Goal: Task Accomplishment & Management: Complete application form

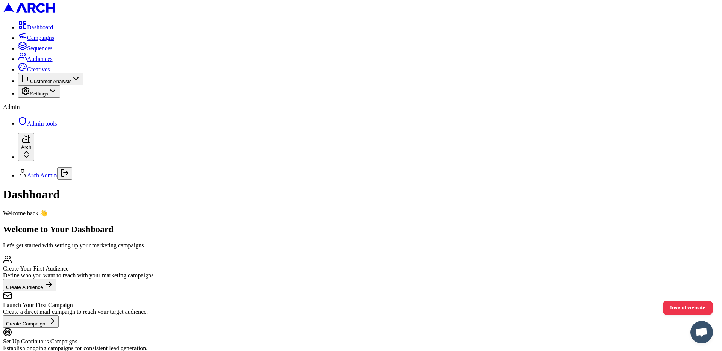
click at [75, 331] on html "Dashboard Campaigns Sequences Audiences Creatives Customer Analysis Settings Ad…" at bounding box center [361, 191] width 722 height 383
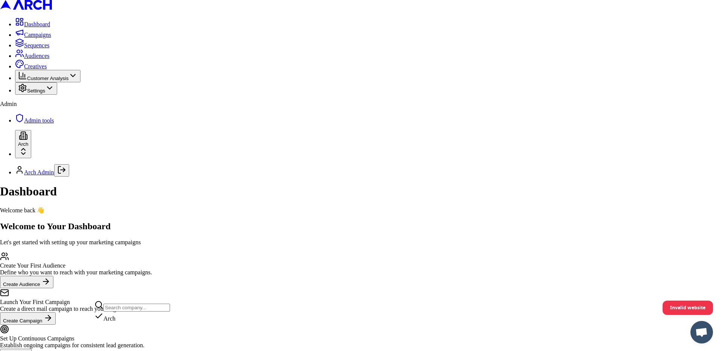
click at [102, 235] on html "Dashboard Campaigns Sequences Audiences Creatives Customer Analysis Settings Ad…" at bounding box center [361, 190] width 722 height 380
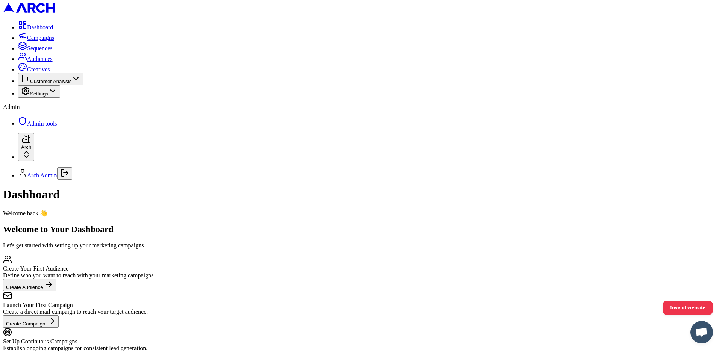
click at [53, 62] on link "Audiences" at bounding box center [35, 59] width 35 height 6
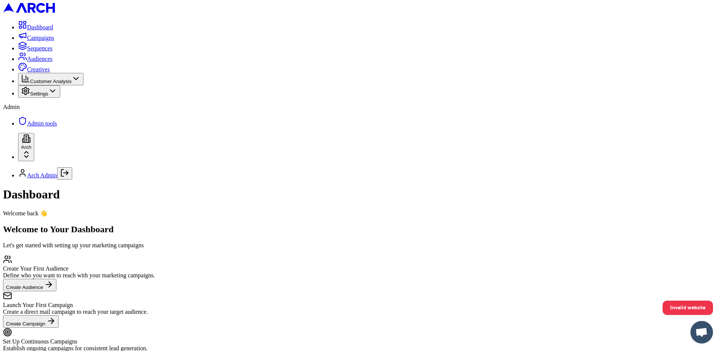
click at [509, 255] on div "Create Your First Audience Define who you want to reach with your marketing cam…" at bounding box center [361, 309] width 716 height 109
click at [53, 62] on span "Audiences" at bounding box center [40, 59] width 26 height 6
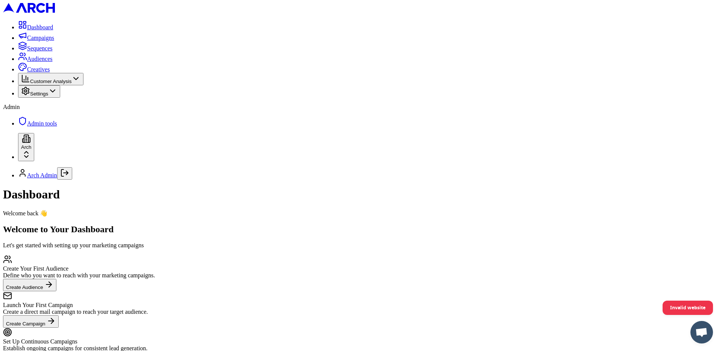
click at [53, 62] on span "Audiences" at bounding box center [40, 59] width 26 height 6
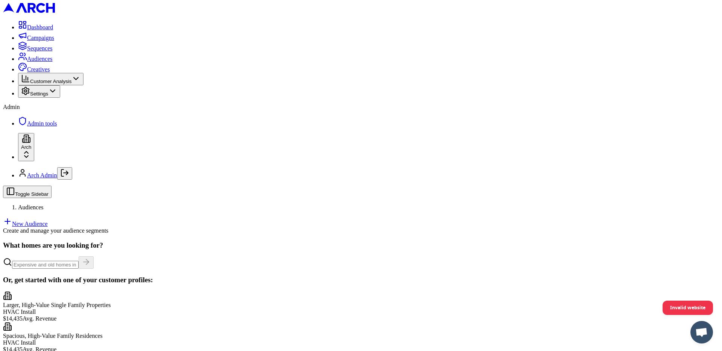
click at [48, 221] on link "New Audience" at bounding box center [25, 224] width 45 height 6
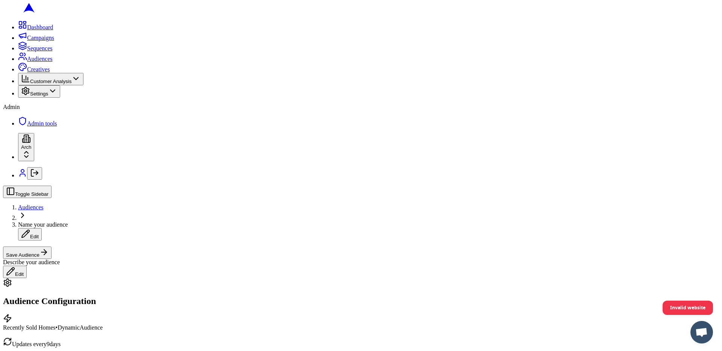
scroll to position [176, 0]
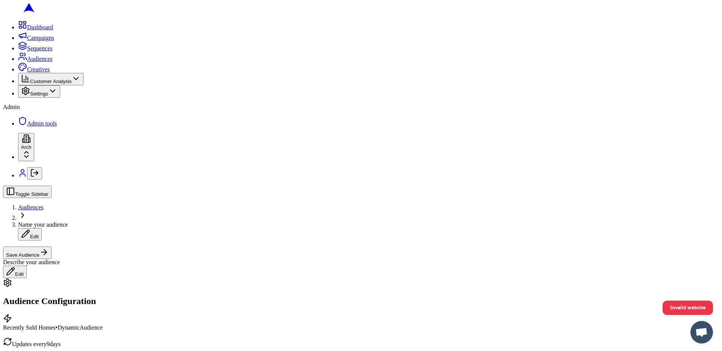
type input "12"
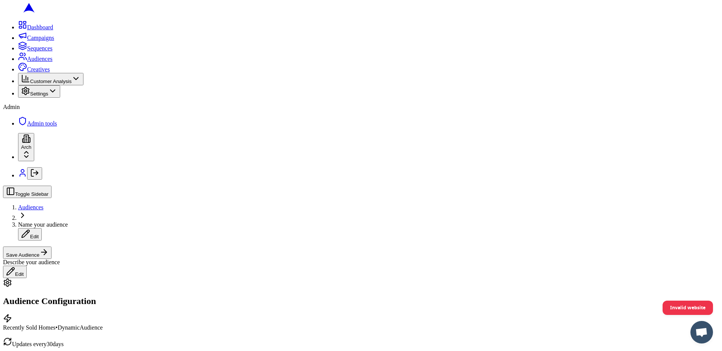
scroll to position [0, 0]
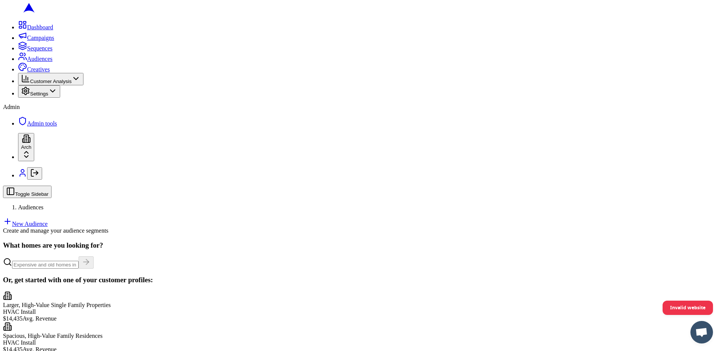
drag, startPoint x: 278, startPoint y: 247, endPoint x: 182, endPoint y: 214, distance: 100.9
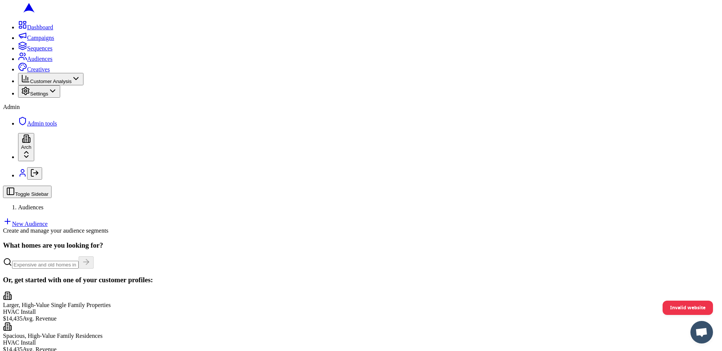
drag, startPoint x: 167, startPoint y: 213, endPoint x: 152, endPoint y: 215, distance: 15.2
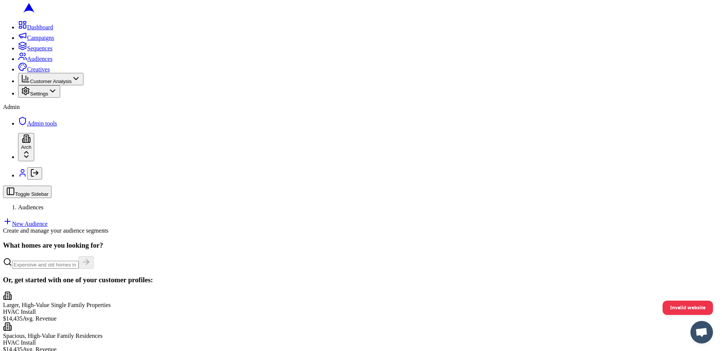
click at [48, 221] on link "New Audience" at bounding box center [25, 224] width 45 height 6
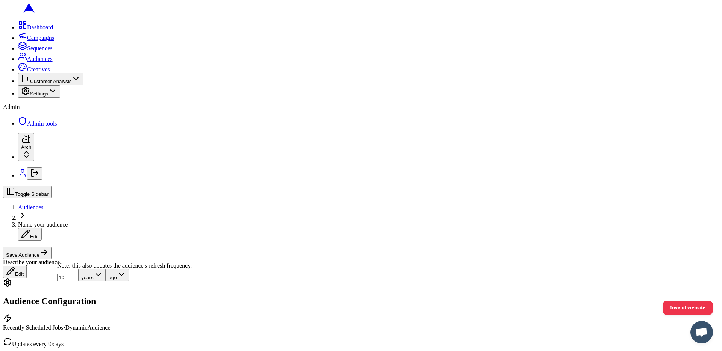
click at [52, 247] on button "Save Audience" at bounding box center [27, 253] width 49 height 12
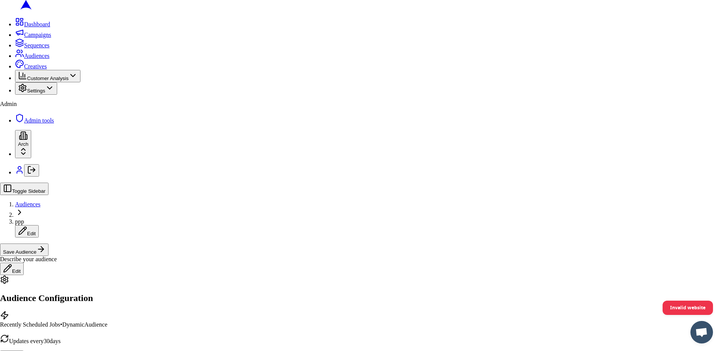
type input "ppp"
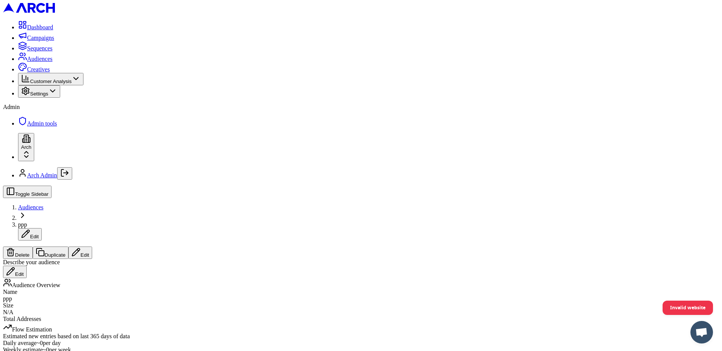
scroll to position [45, 0]
drag, startPoint x: 163, startPoint y: 196, endPoint x: 121, endPoint y: 168, distance: 50.5
drag, startPoint x: 151, startPoint y: 214, endPoint x: 133, endPoint y: 175, distance: 43.2
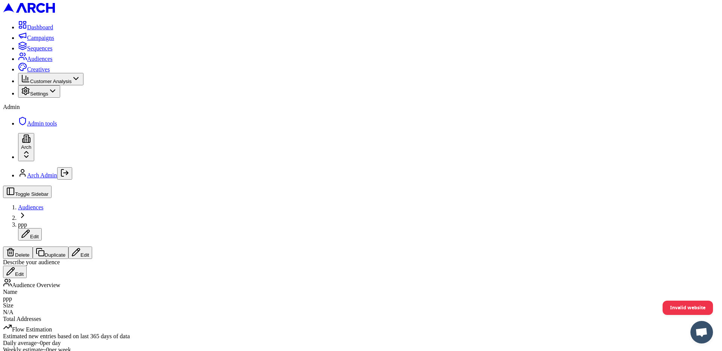
drag, startPoint x: 156, startPoint y: 204, endPoint x: 122, endPoint y: 188, distance: 38.2
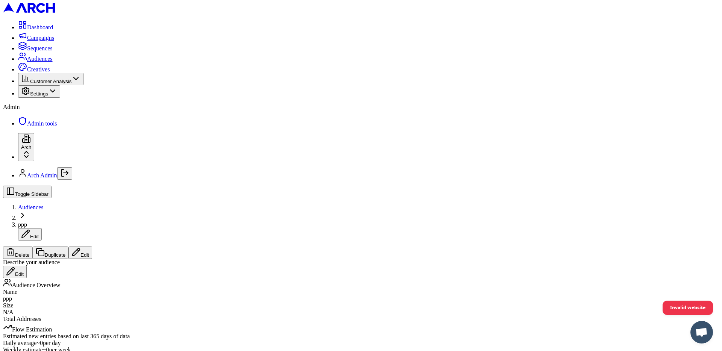
scroll to position [0, 0]
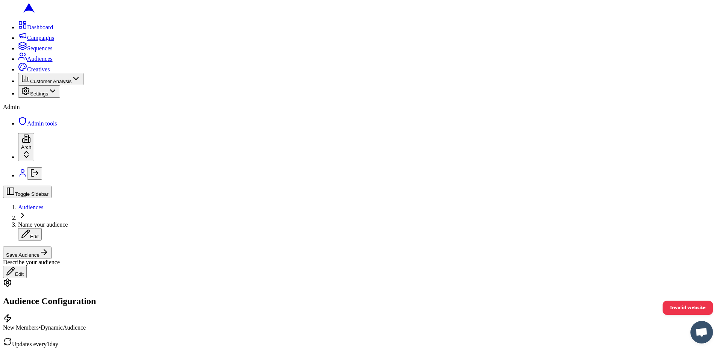
scroll to position [271, 0]
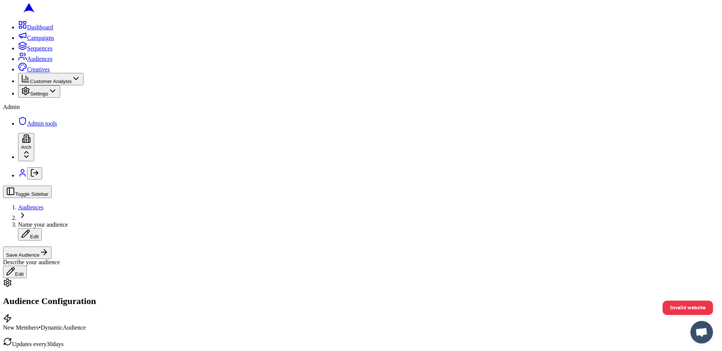
scroll to position [0, 0]
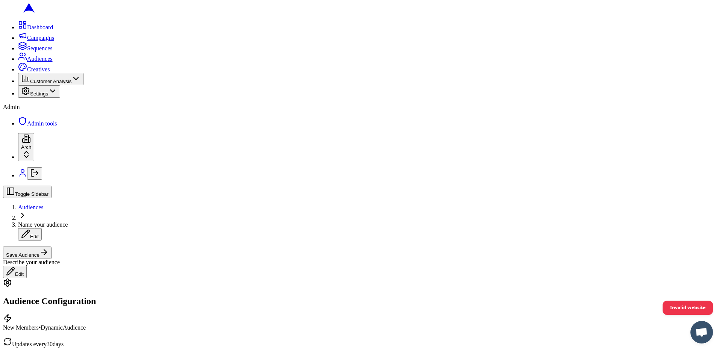
click at [52, 247] on button "Save Audience" at bounding box center [27, 253] width 49 height 12
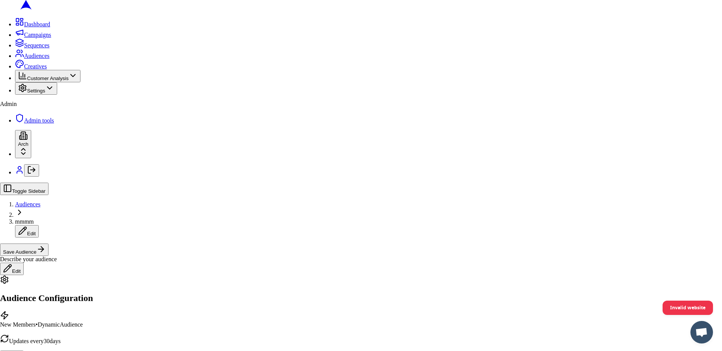
type input "mmmm"
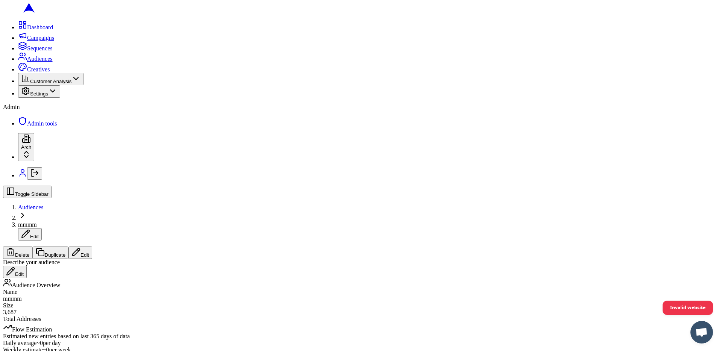
scroll to position [15, 0]
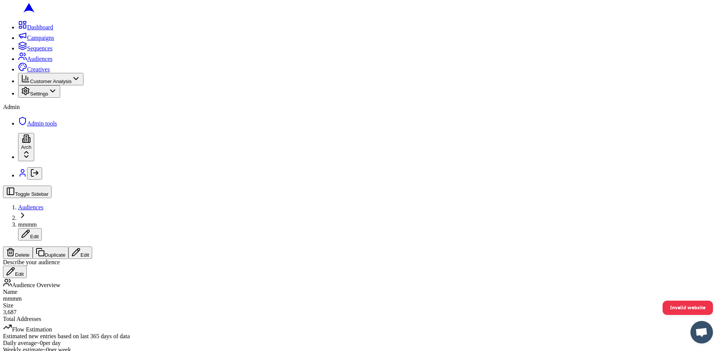
scroll to position [217, 0]
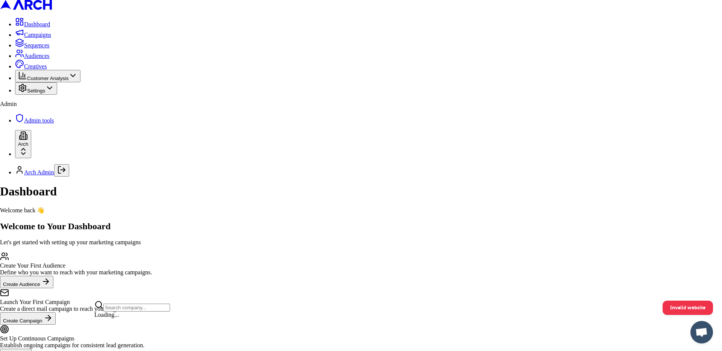
click at [85, 325] on html "Dashboard Campaigns Sequences Audiences Creatives Customer Analysis Settings Ad…" at bounding box center [361, 190] width 722 height 380
click at [118, 293] on html "Dashboard Campaigns Sequences Audiences Creatives Customer Analysis Settings Ad…" at bounding box center [361, 190] width 722 height 380
click at [85, 325] on html "Dashboard Campaigns Sequences Audiences Creatives Customer Analysis Settings Ad…" at bounding box center [361, 190] width 722 height 380
click at [109, 278] on html "Dashboard Campaigns Sequences Audiences Creatives Customer Analysis Settings Ad…" at bounding box center [361, 190] width 722 height 380
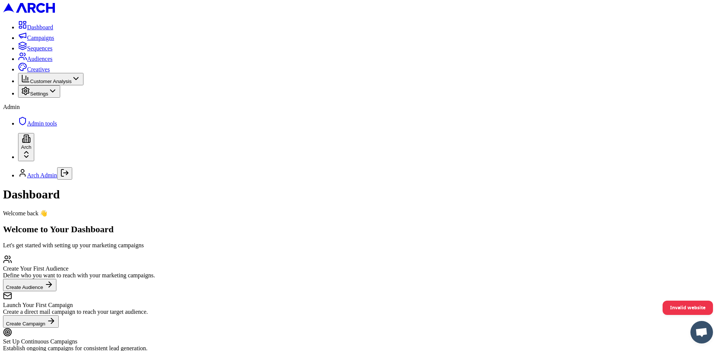
click at [105, 263] on div "Dashboard Welcome back 👋 Welcome to Your Dashboard Let's get started with setti…" at bounding box center [361, 282] width 716 height 189
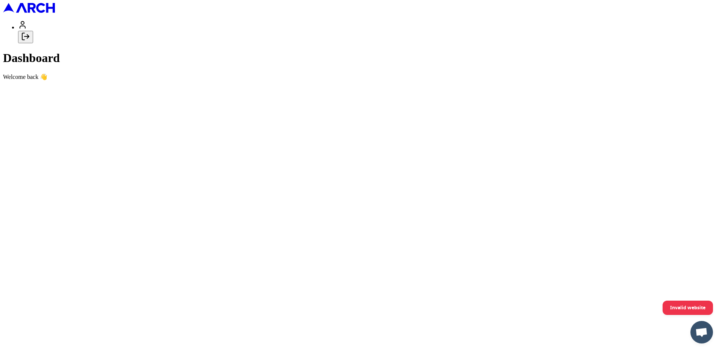
click at [24, 40] on icon "Log out" at bounding box center [23, 36] width 2 height 7
type input "[EMAIL_ADDRESS][DOMAIN_NAME]"
